Goal: Task Accomplishment & Management: Complete application form

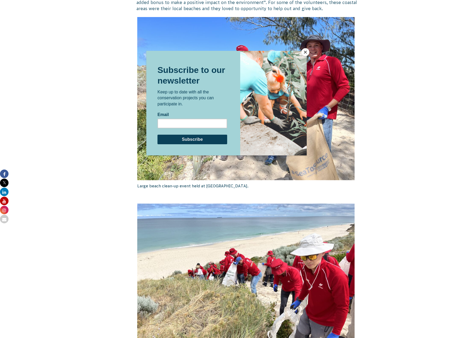
scroll to position [346, 0]
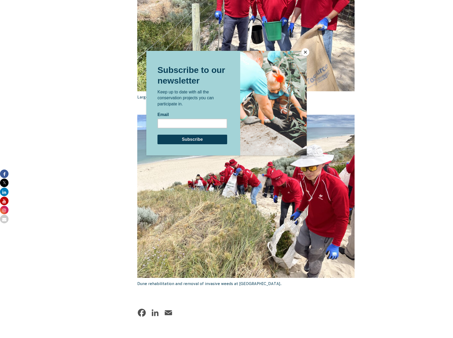
click at [391, 248] on div at bounding box center [226, 169] width 453 height 338
click at [304, 52] on button "Close" at bounding box center [306, 52] width 8 height 8
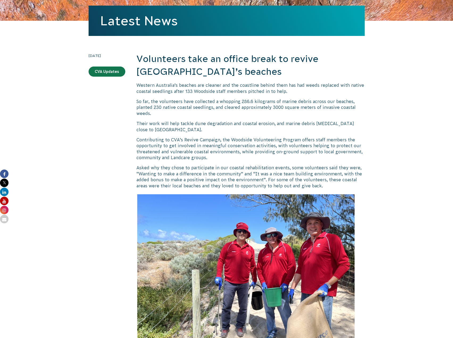
scroll to position [0, 0]
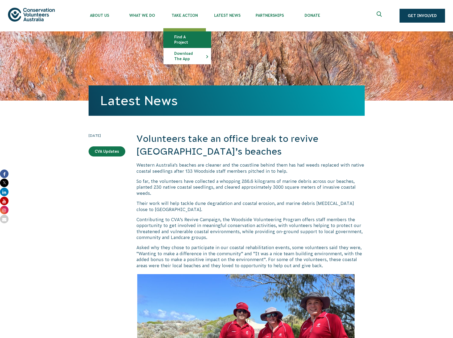
click at [180, 38] on link "Find a project" at bounding box center [187, 40] width 47 height 16
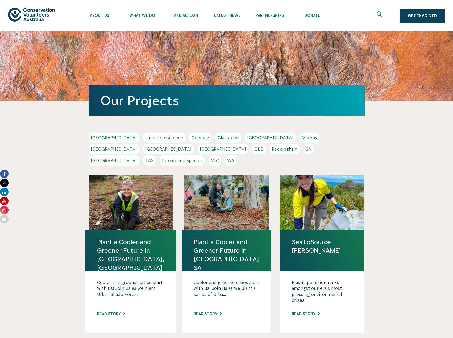
click at [221, 155] on link "VIC" at bounding box center [215, 160] width 12 height 10
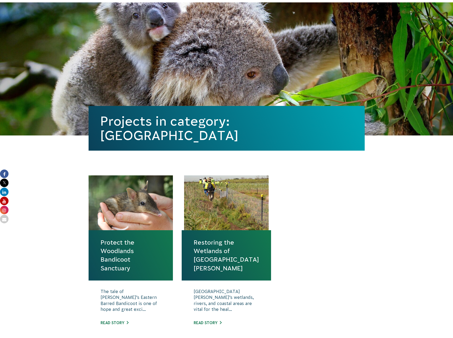
scroll to position [106, 0]
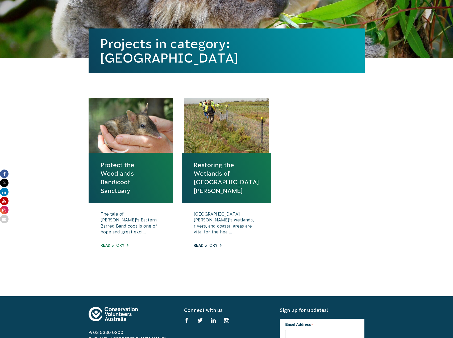
click at [209, 245] on link "Read story" at bounding box center [208, 245] width 28 height 4
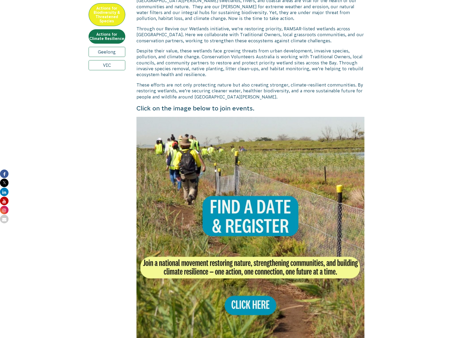
scroll to position [160, 0]
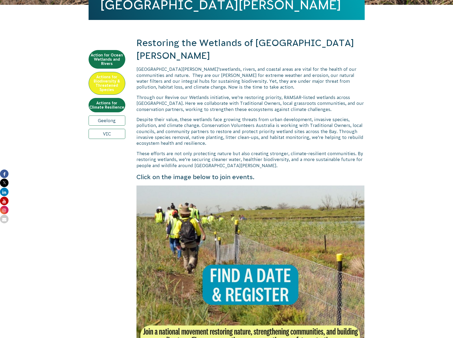
click at [255, 259] on img at bounding box center [251, 299] width 228 height 228
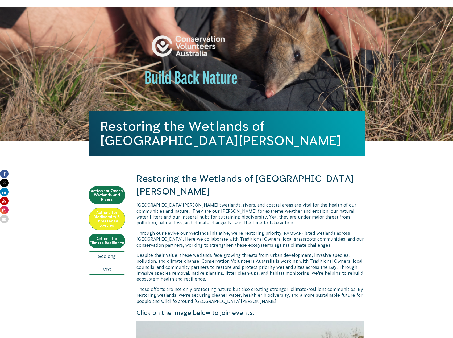
scroll to position [0, 0]
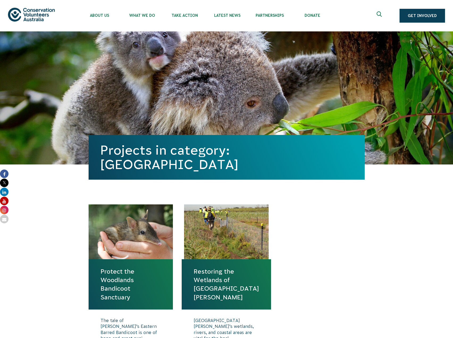
scroll to position [106, 0]
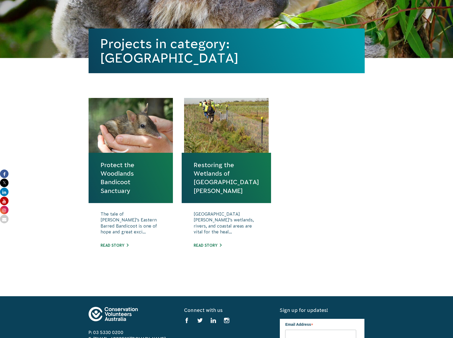
click at [114, 182] on link "Protect the Woodlands Bandicoot Sanctuary" at bounding box center [131, 178] width 61 height 34
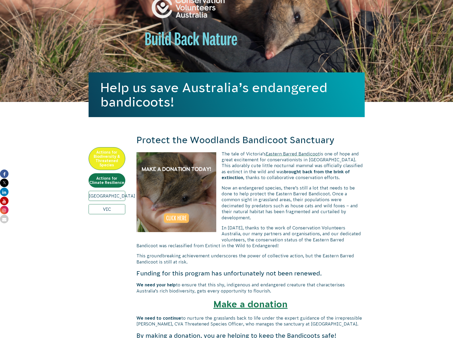
scroll to position [31, 0]
